Goal: Task Accomplishment & Management: Use online tool/utility

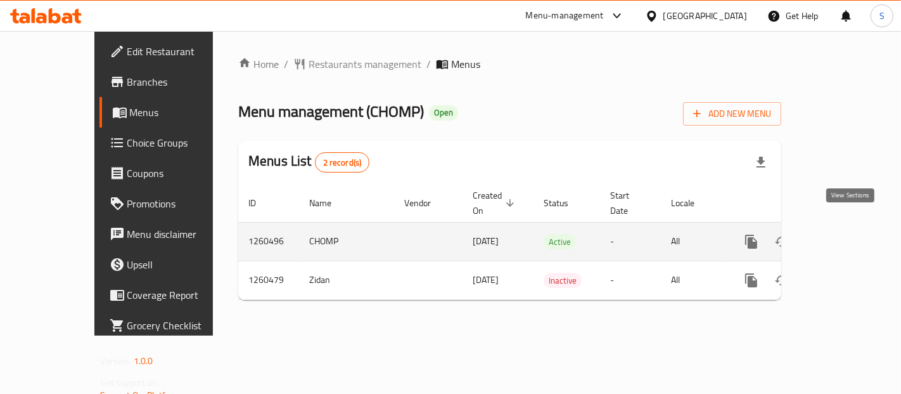
click at [850, 234] on icon "enhanced table" at bounding box center [843, 241] width 15 height 15
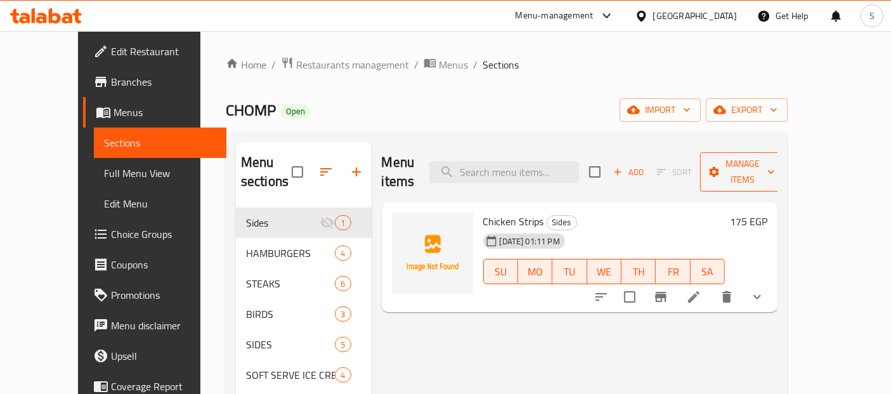
click at [785, 153] on button "Manage items" at bounding box center [742, 171] width 85 height 39
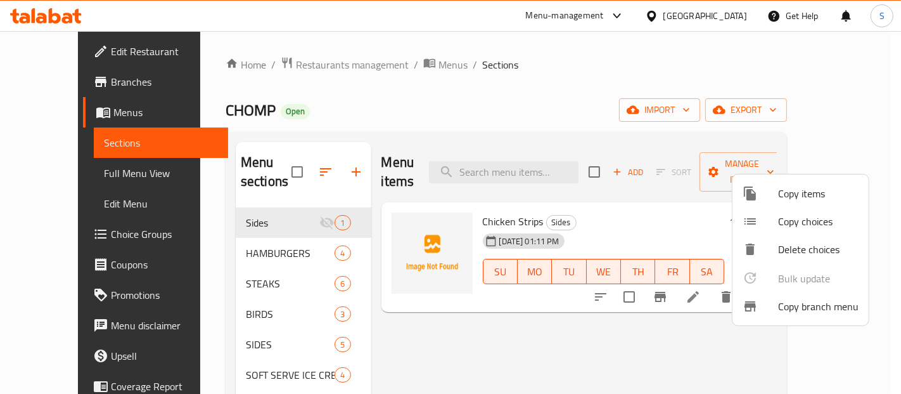
click at [780, 314] on span "Copy branch menu" at bounding box center [818, 306] width 81 height 15
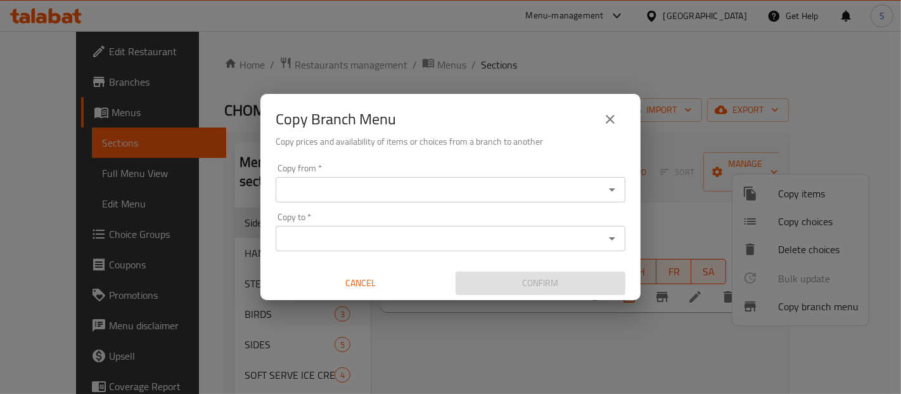
click at [604, 197] on div at bounding box center [612, 190] width 16 height 18
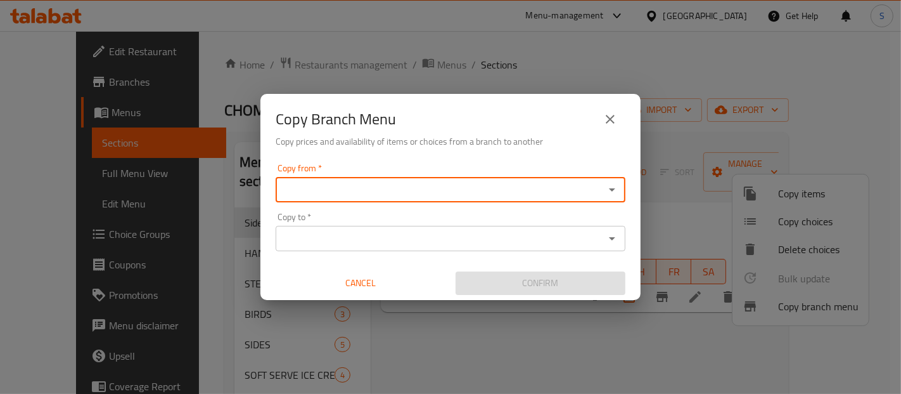
click at [609, 186] on icon "Open" at bounding box center [612, 189] width 15 height 15
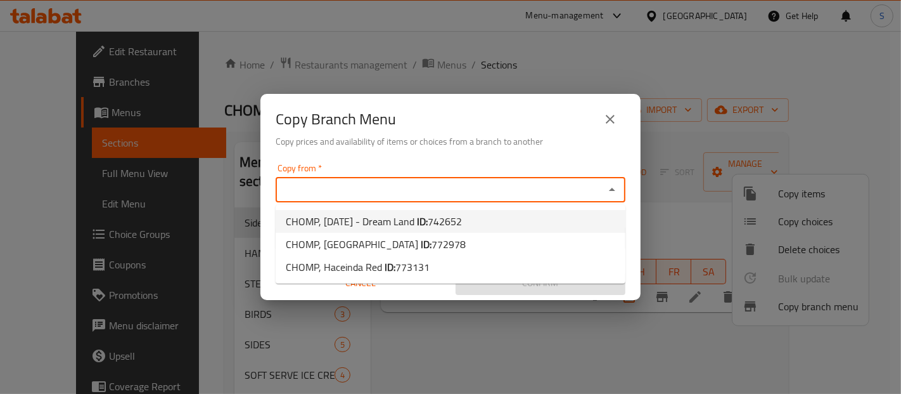
click at [567, 220] on li "CHOMP, [DATE] - Dream Land ID: 742652" at bounding box center [451, 221] width 350 height 23
type input "CHOMP, [DATE] - Dream Land"
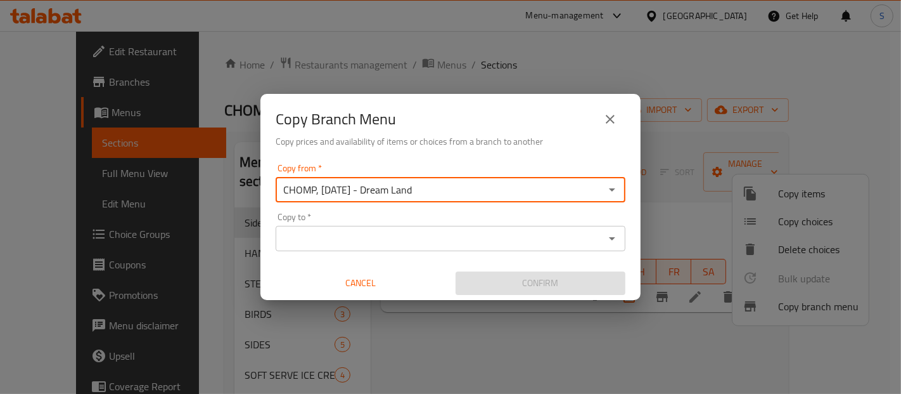
click at [567, 239] on input "Copy to   *" at bounding box center [440, 238] width 321 height 18
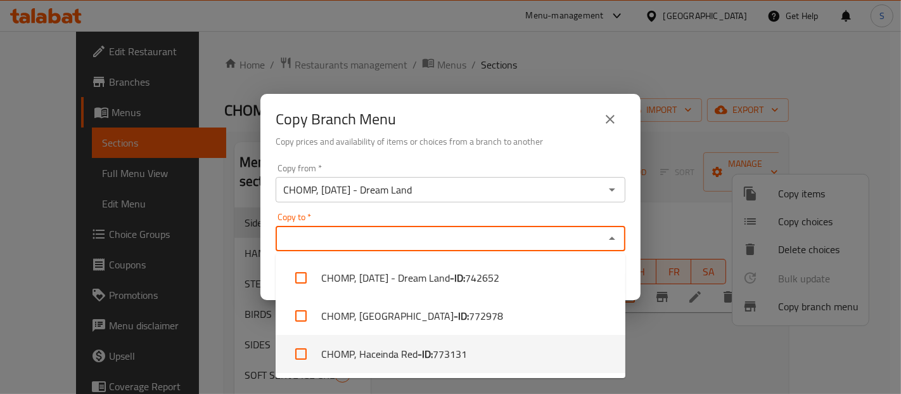
click at [509, 352] on li "CHOMP, Haceinda Red - ID: 773131" at bounding box center [451, 354] width 350 height 38
checkbox input "true"
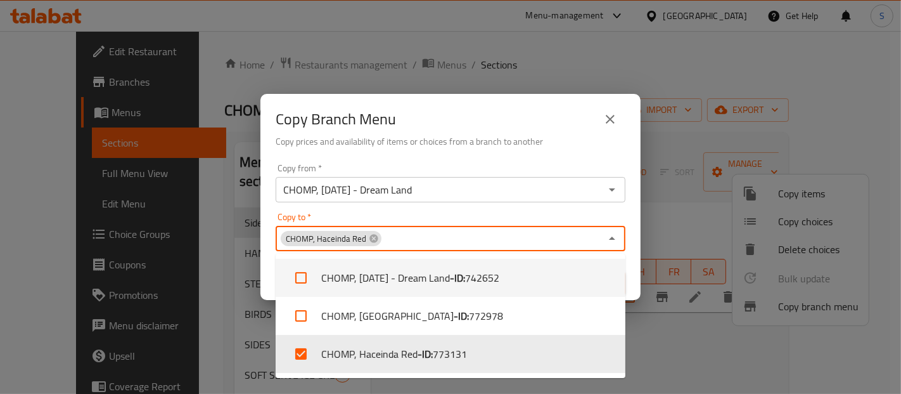
click at [557, 150] on div "Copy Branch Menu Copy prices and availability of items or choices from a branch…" at bounding box center [451, 126] width 380 height 65
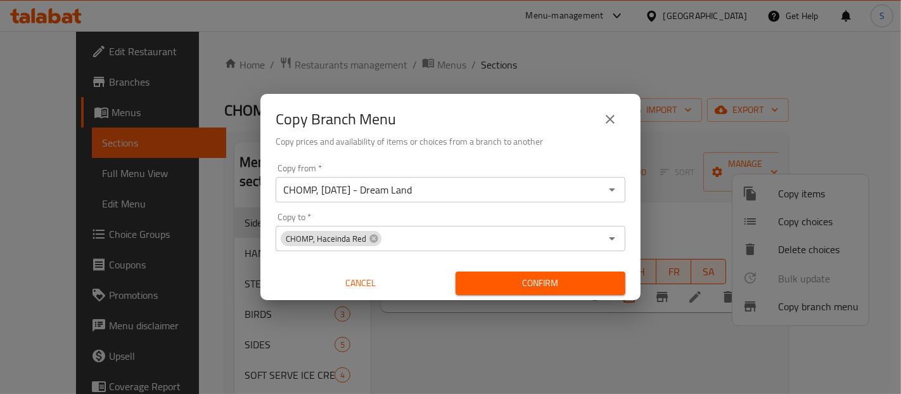
click at [527, 283] on span "Confirm" at bounding box center [541, 283] width 150 height 16
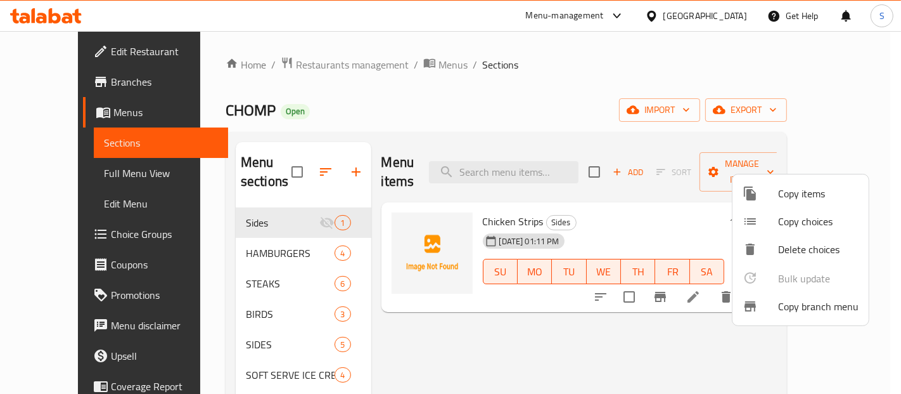
click at [794, 310] on span "Copy branch menu" at bounding box center [818, 306] width 81 height 15
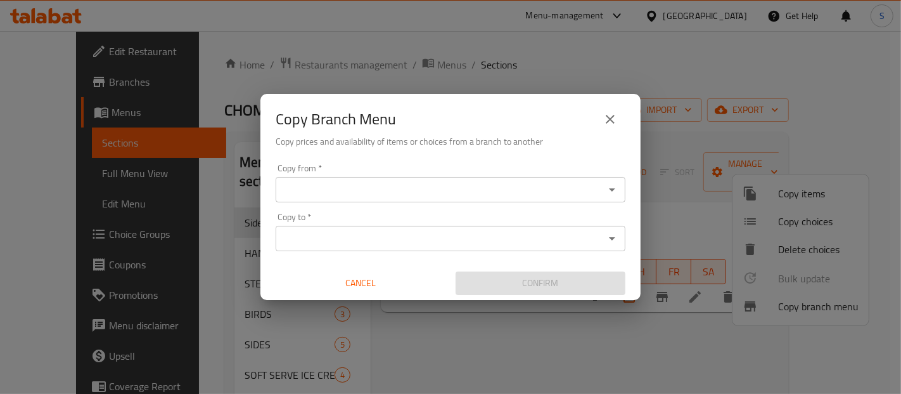
click at [581, 193] on input "Copy from   *" at bounding box center [440, 190] width 321 height 18
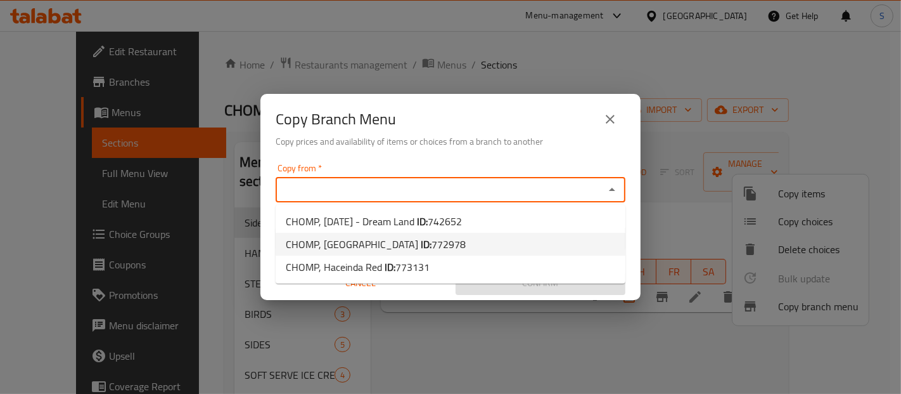
click at [519, 249] on li "CHOMP, [GEOGRAPHIC_DATA] ID: 772978" at bounding box center [451, 244] width 350 height 23
type input "CHOMP, [GEOGRAPHIC_DATA]"
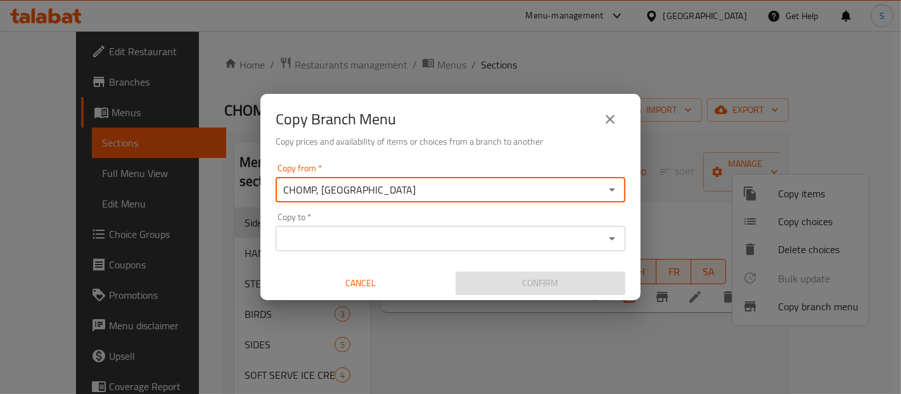
click at [519, 249] on div "Copy to *" at bounding box center [451, 238] width 350 height 25
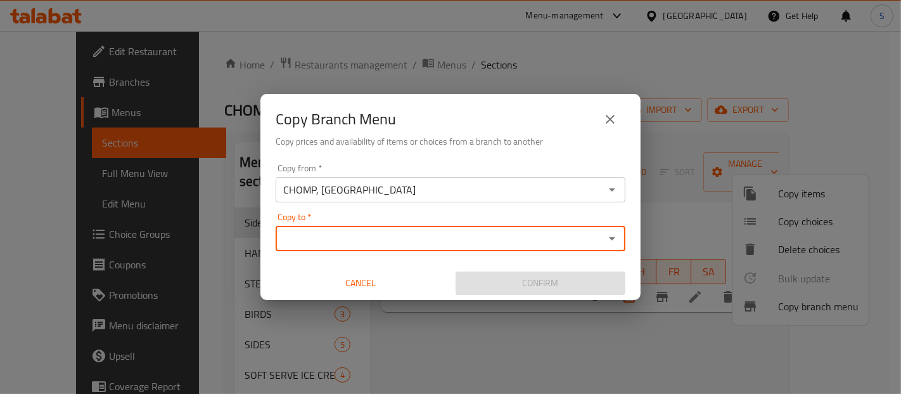
click at [516, 243] on input "Copy to   *" at bounding box center [440, 238] width 321 height 18
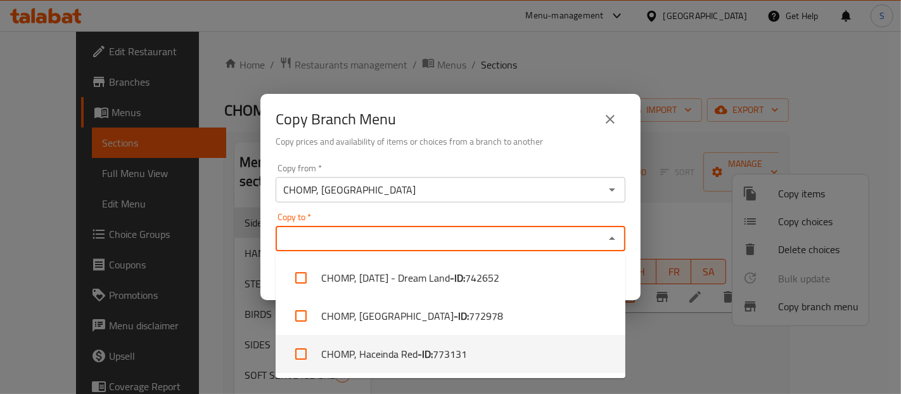
click at [448, 360] on span "773131" at bounding box center [450, 353] width 34 height 15
checkbox input "true"
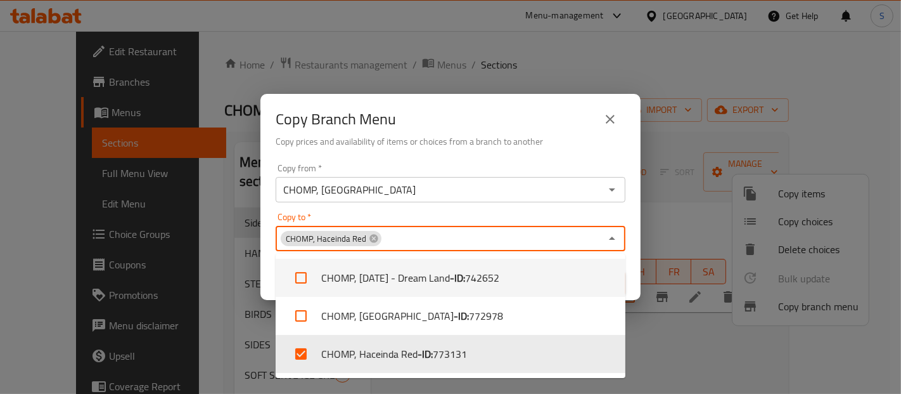
click at [583, 131] on div "Copy Branch Menu" at bounding box center [451, 119] width 350 height 30
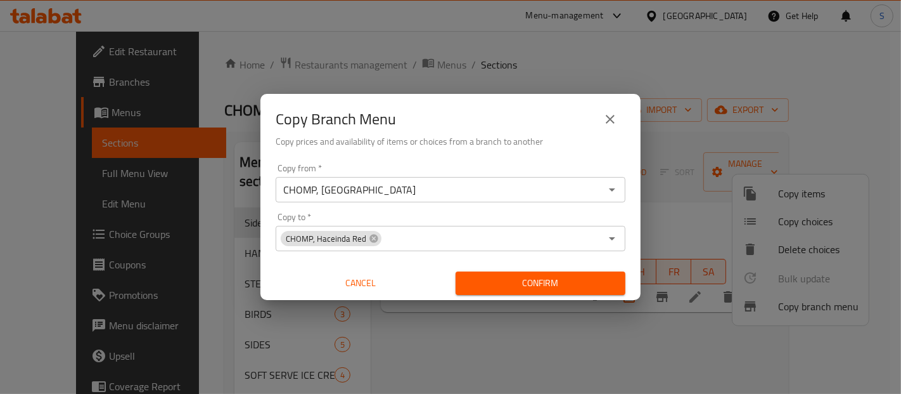
click at [515, 278] on span "Confirm" at bounding box center [541, 283] width 150 height 16
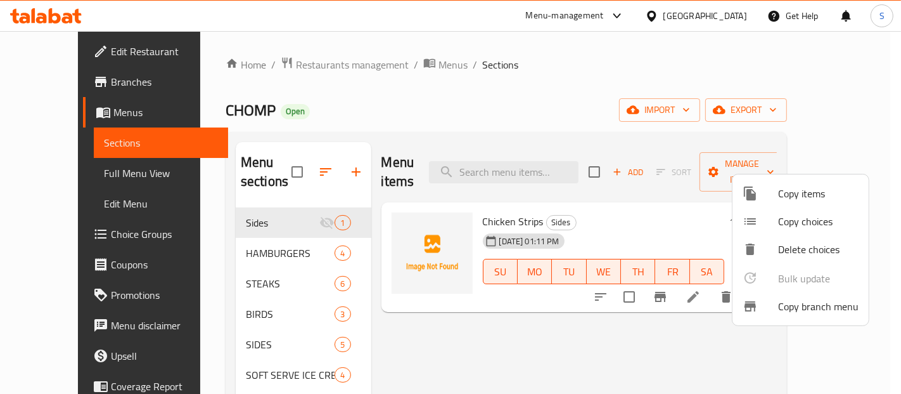
click at [827, 108] on div at bounding box center [450, 197] width 901 height 394
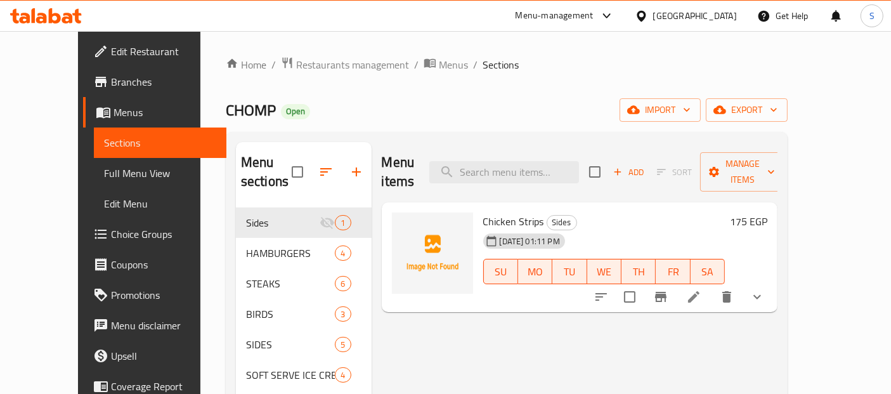
click at [777, 108] on span "export" at bounding box center [746, 110] width 61 height 16
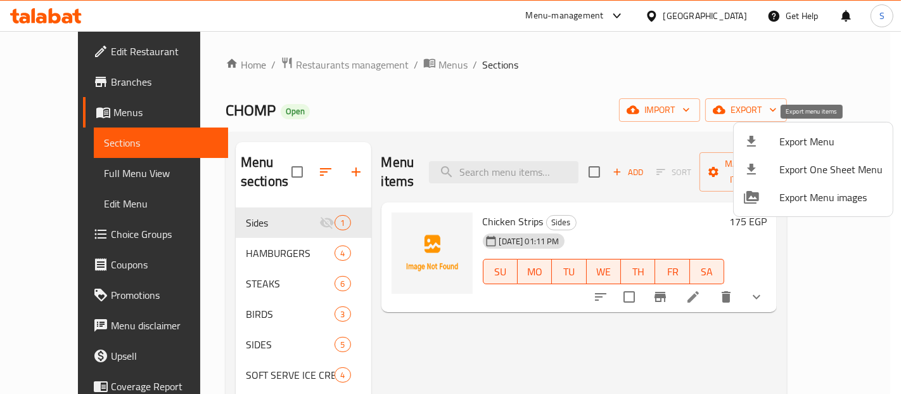
click at [778, 146] on div at bounding box center [762, 141] width 36 height 15
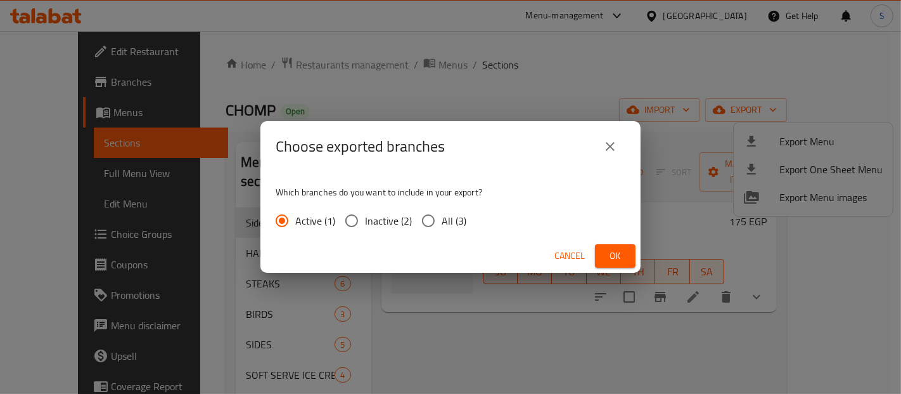
click at [425, 222] on input "All (3)" at bounding box center [428, 220] width 27 height 27
radio input "true"
click at [621, 250] on span "Ok" at bounding box center [615, 256] width 20 height 16
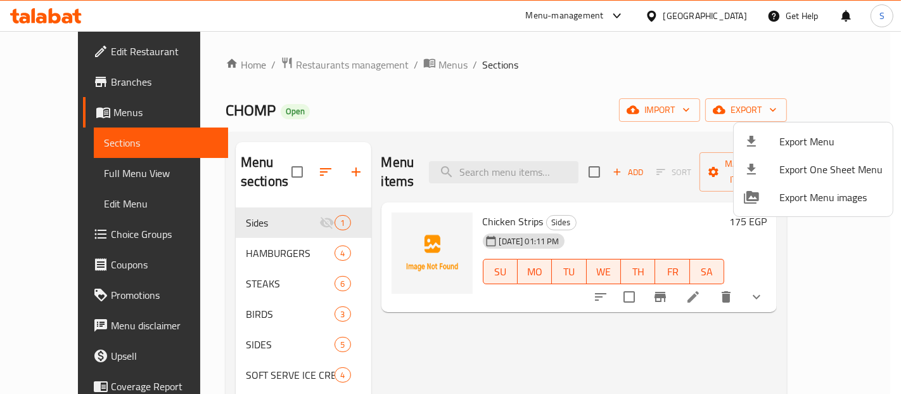
click at [454, 82] on div at bounding box center [450, 197] width 901 height 394
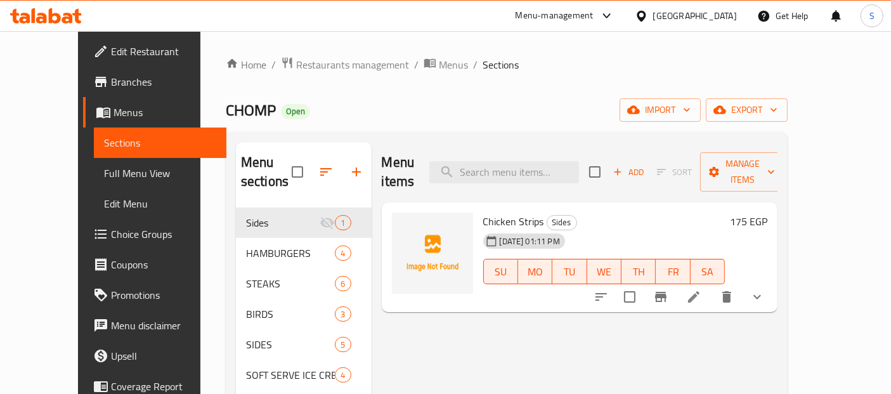
click at [111, 86] on span "Branches" at bounding box center [164, 81] width 106 height 15
